Goal: Use online tool/utility: Utilize a website feature to perform a specific function

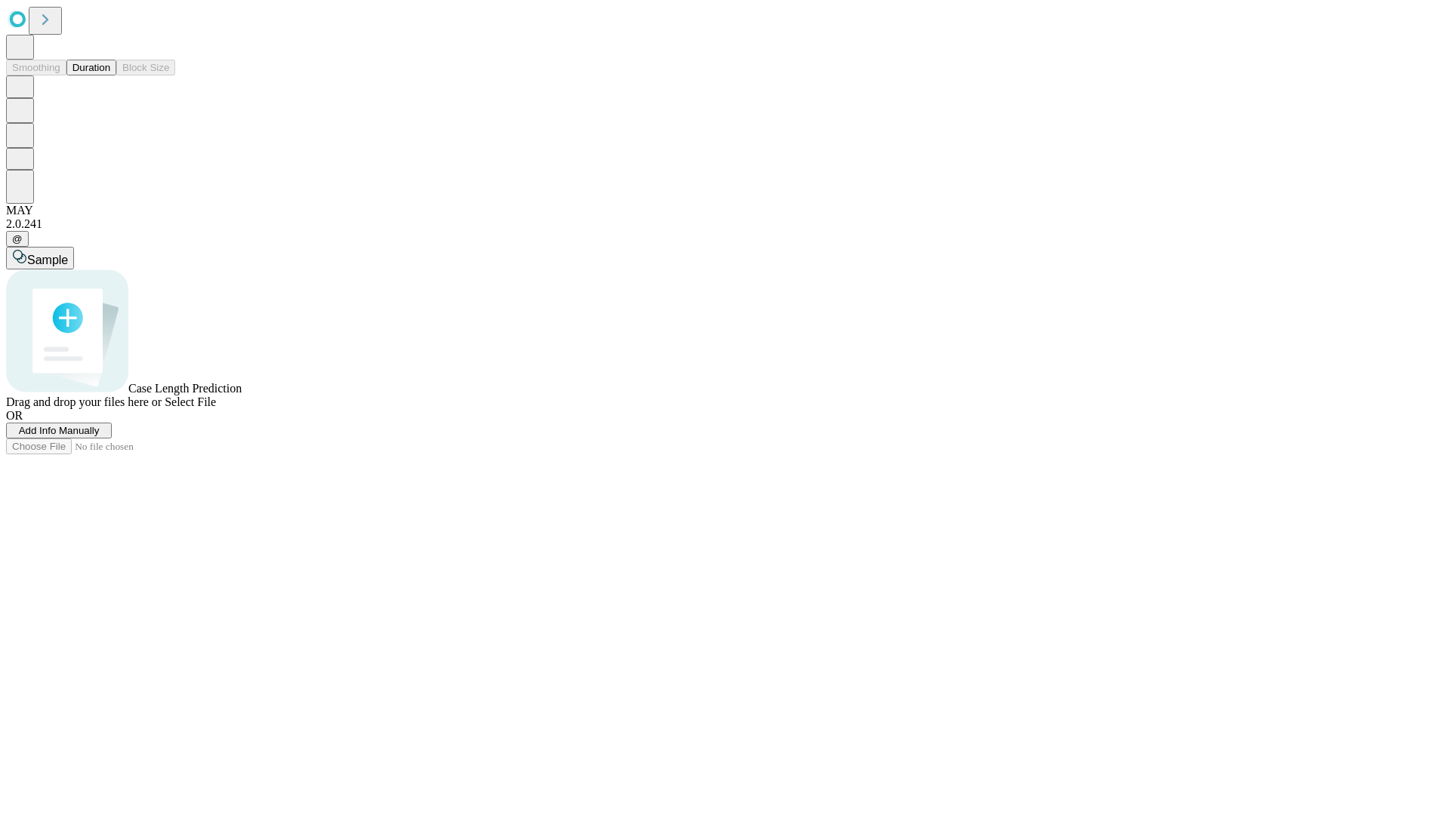
click at [110, 76] on button "Duration" at bounding box center [91, 68] width 50 height 16
click at [216, 408] on span "Select File" at bounding box center [190, 402] width 51 height 13
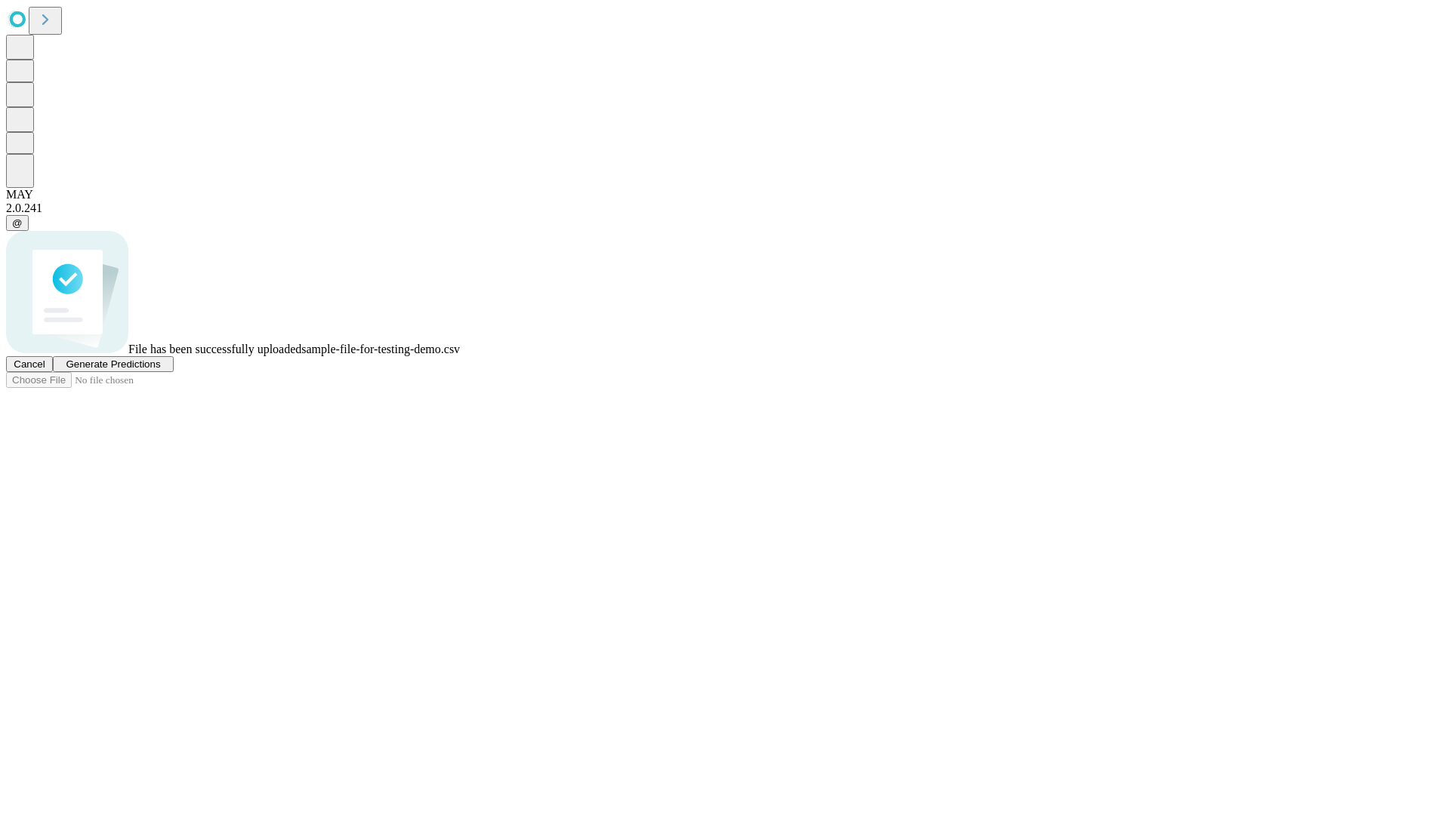
click at [160, 370] on span "Generate Predictions" at bounding box center [113, 364] width 94 height 11
